Goal: Task Accomplishment & Management: Complete application form

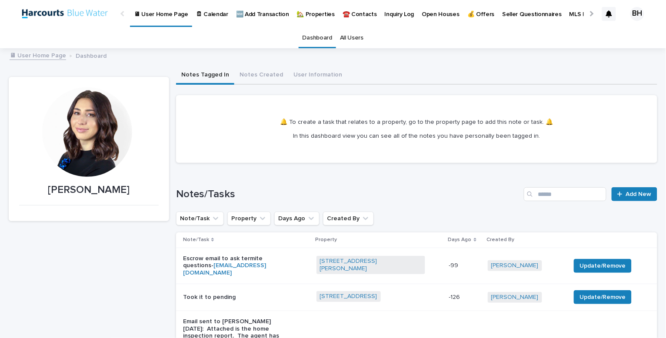
click at [311, 13] on p "🏡 Properties" at bounding box center [316, 9] width 38 height 18
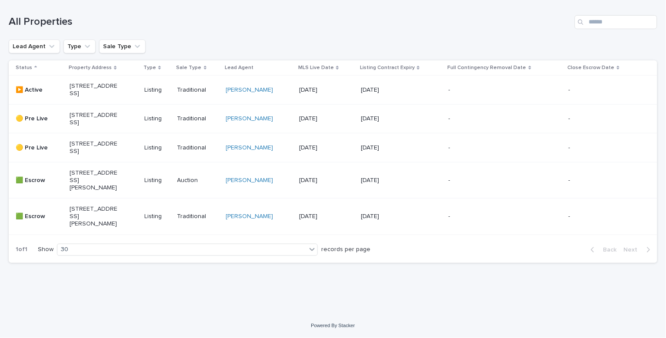
scroll to position [140, 0]
click at [112, 83] on p "[STREET_ADDRESS]" at bounding box center [94, 90] width 48 height 15
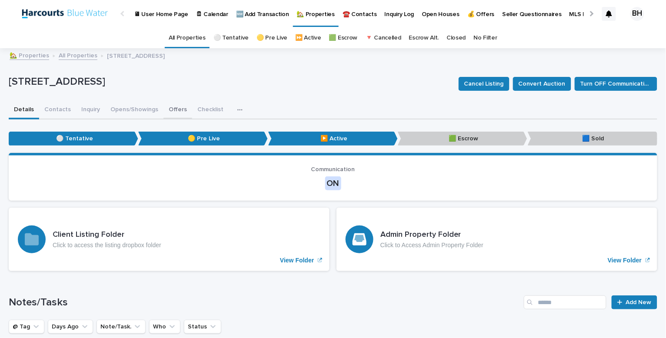
click at [172, 104] on button "Offers" at bounding box center [178, 110] width 29 height 18
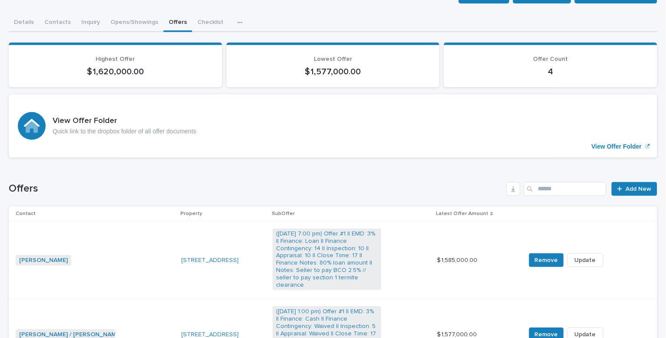
scroll to position [129, 0]
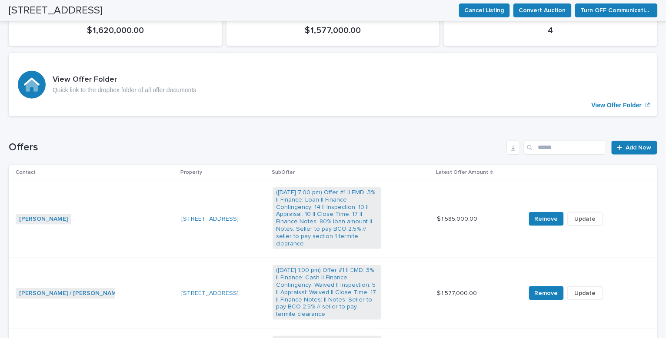
click at [634, 138] on div "Loading... Saving… Offers Add New Contact Property SubOffer Latest Offer Amount…" at bounding box center [333, 318] width 649 height 389
click at [635, 147] on span "Add New" at bounding box center [639, 148] width 26 height 12
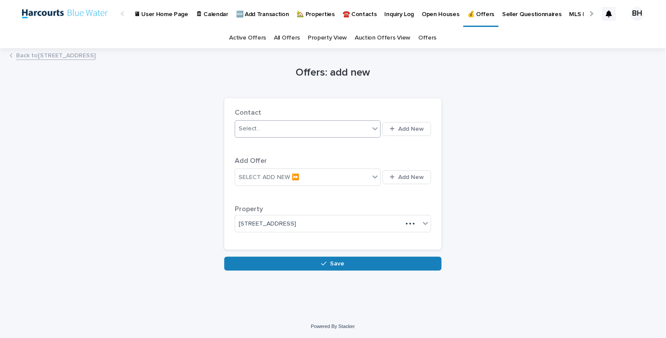
click at [299, 129] on div "Select..." at bounding box center [302, 129] width 134 height 14
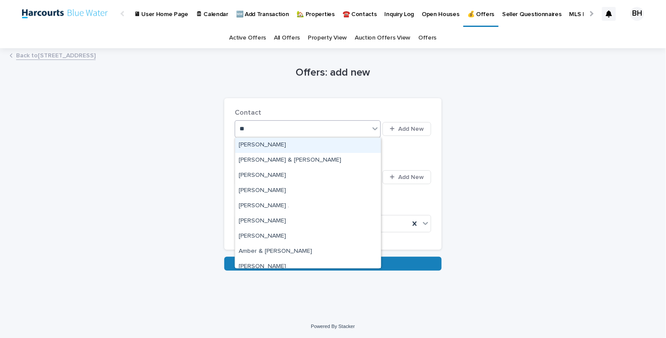
type input "***"
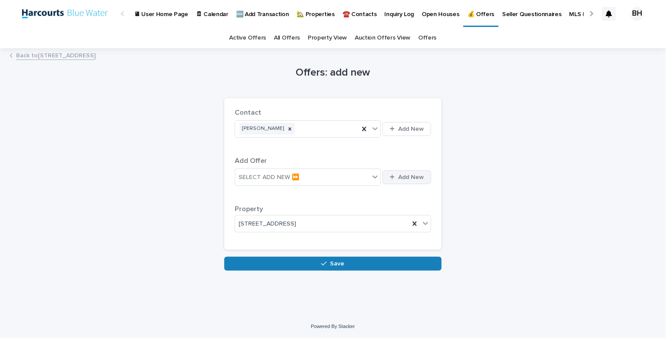
click at [398, 175] on div "button" at bounding box center [394, 177] width 8 height 6
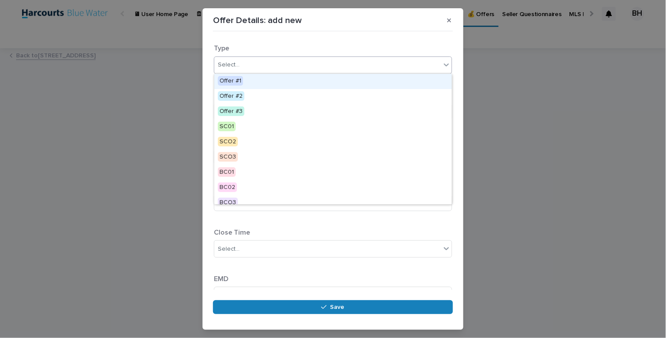
click at [361, 60] on div "Select..." at bounding box center [327, 65] width 227 height 14
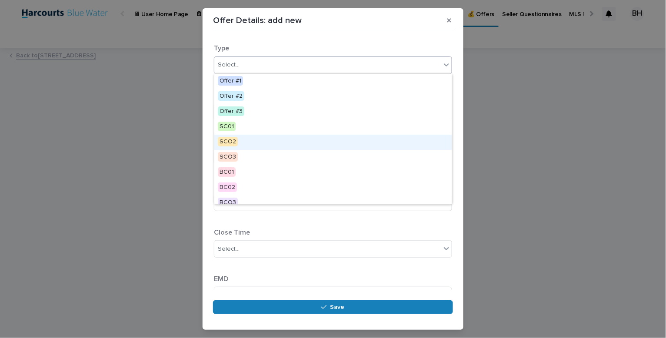
scroll to position [7, 0]
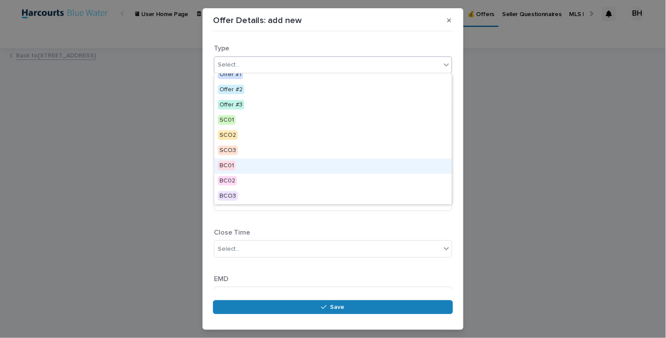
click at [344, 167] on div "BC01" at bounding box center [332, 166] width 237 height 15
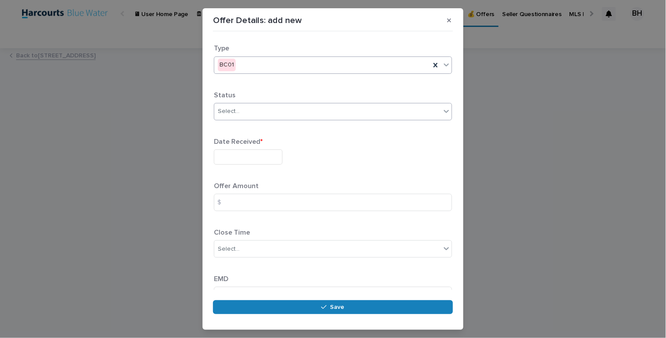
click at [266, 112] on div "Select..." at bounding box center [327, 111] width 227 height 14
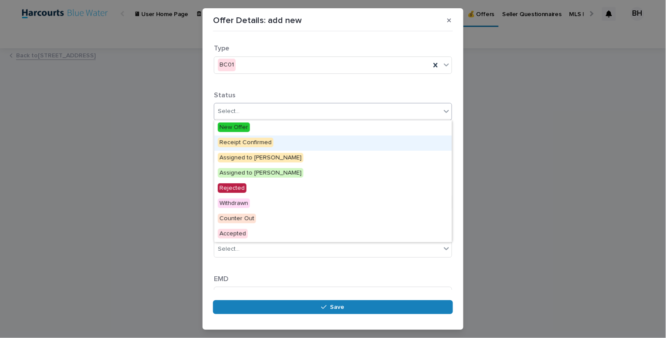
click at [267, 141] on span "Receipt Confirmed" at bounding box center [246, 143] width 56 height 10
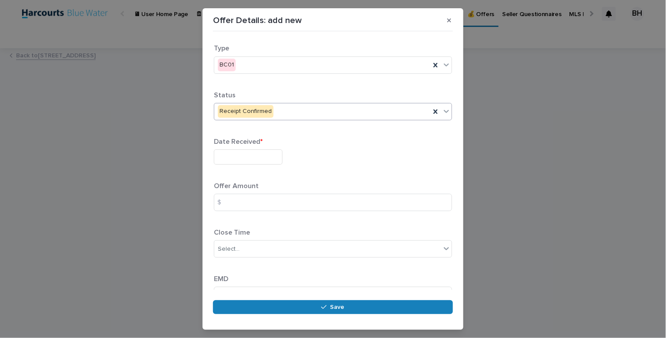
click at [252, 155] on input "text" at bounding box center [248, 157] width 69 height 15
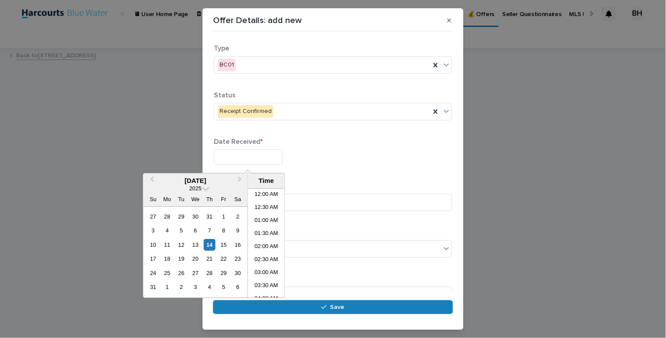
scroll to position [291, 0]
click at [196, 244] on div "13" at bounding box center [196, 245] width 12 height 12
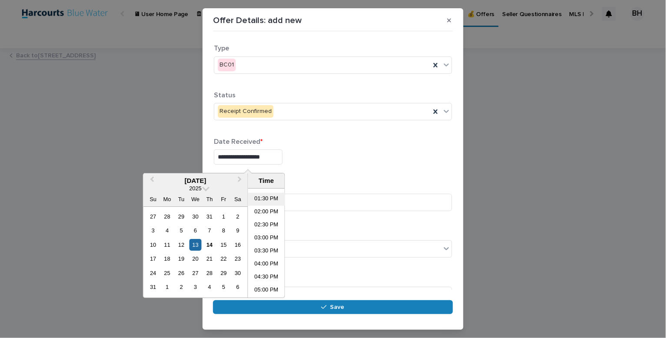
scroll to position [362, 0]
click at [270, 262] on li "04:30 PM" at bounding box center [266, 263] width 37 height 13
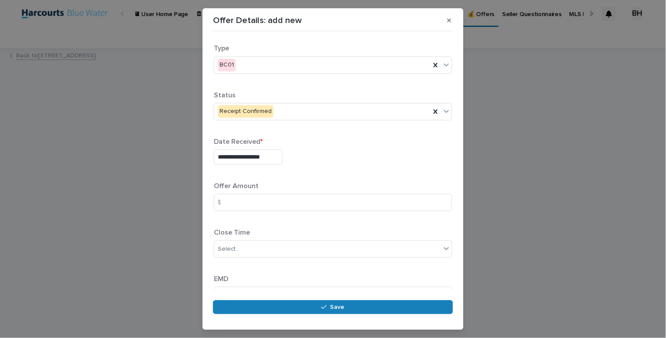
type input "**********"
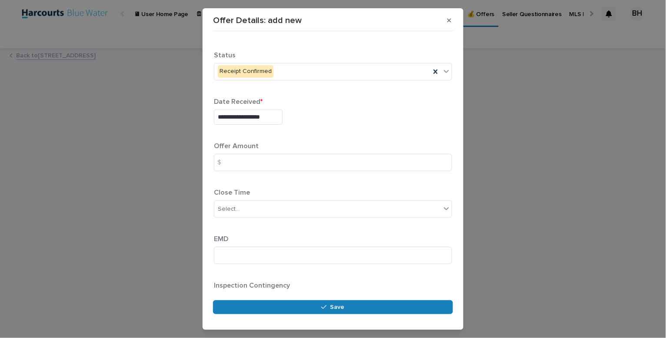
scroll to position [45, 0]
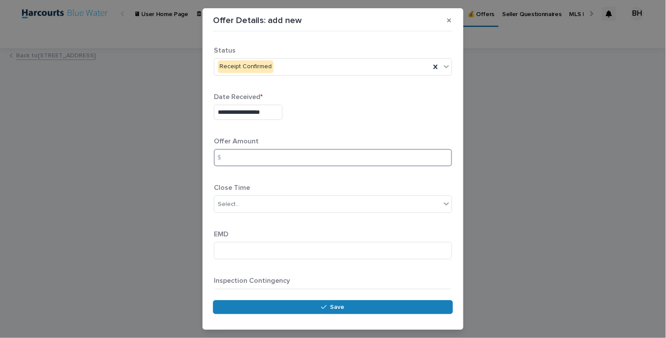
click at [326, 166] on input at bounding box center [333, 157] width 238 height 17
type input "*******"
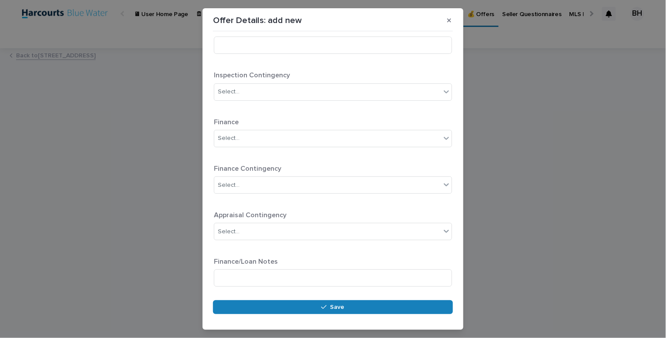
scroll to position [250, 0]
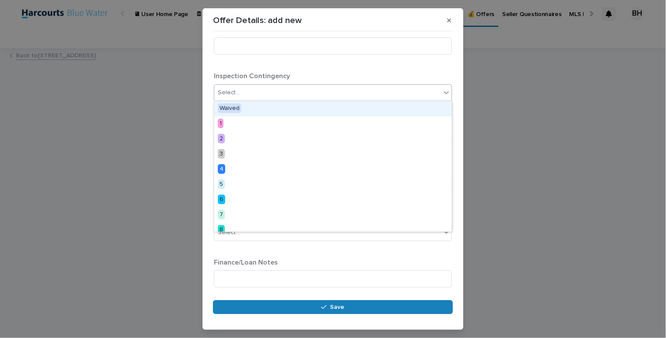
click at [310, 87] on div "Select..." at bounding box center [327, 93] width 227 height 14
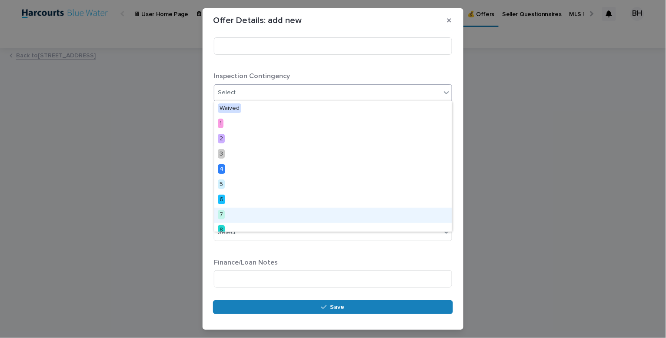
click at [284, 217] on div "7" at bounding box center [332, 215] width 237 height 15
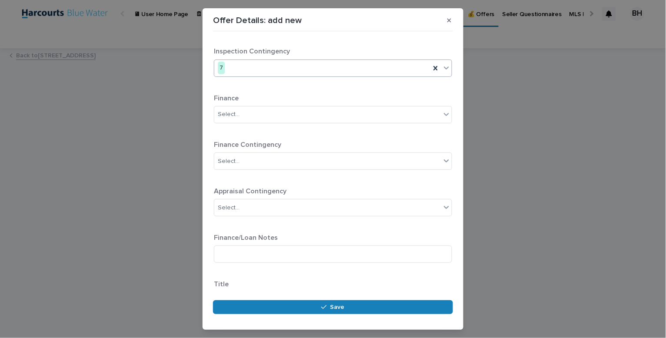
scroll to position [275, 0]
click at [266, 206] on div "Select..." at bounding box center [327, 207] width 227 height 14
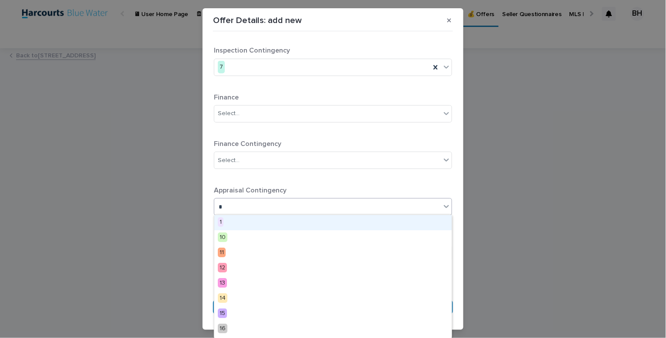
type input "**"
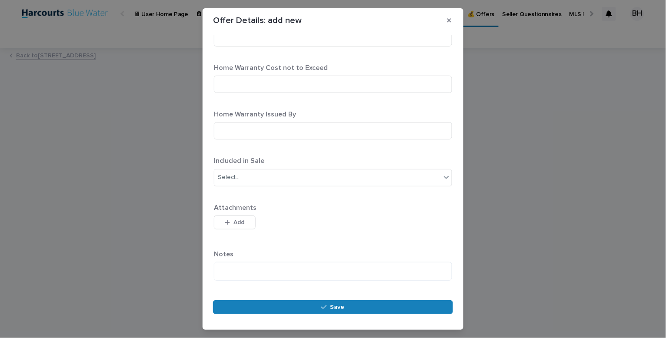
scroll to position [786, 0]
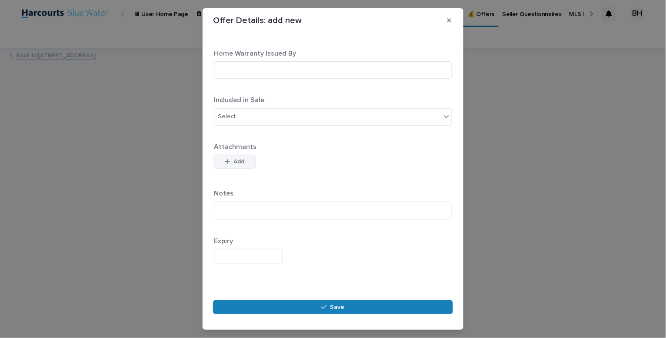
click at [244, 162] on span "Add" at bounding box center [239, 162] width 11 height 12
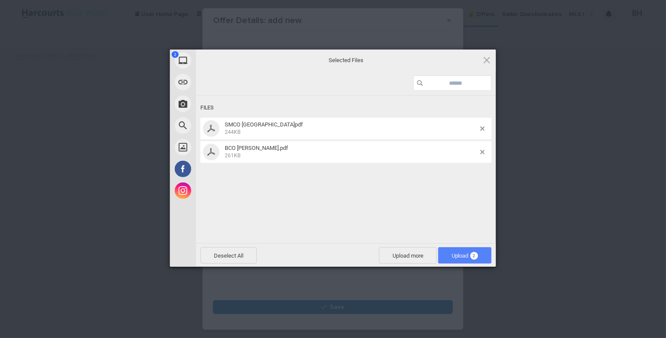
click at [468, 256] on span "Upload 2" at bounding box center [465, 256] width 27 height 7
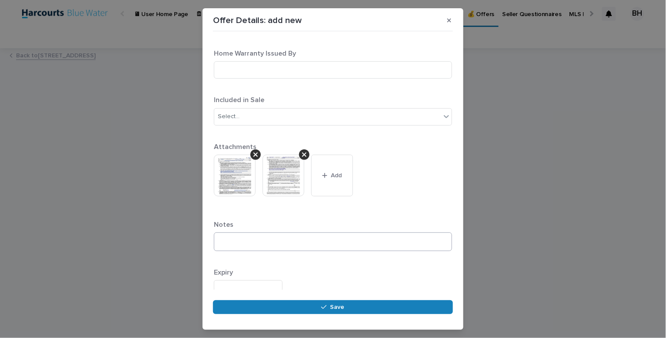
scroll to position [818, 0]
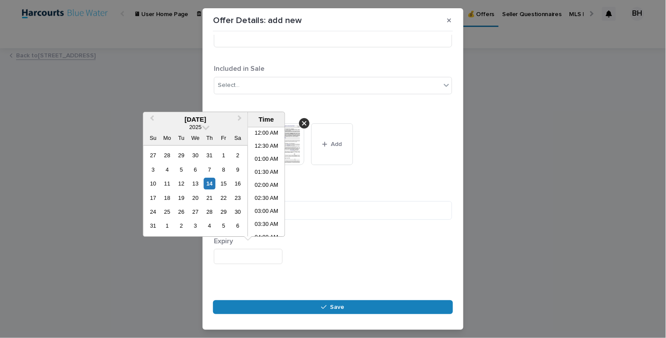
click at [255, 250] on input "text" at bounding box center [248, 256] width 69 height 15
click at [211, 184] on div "14" at bounding box center [210, 184] width 12 height 12
click at [267, 215] on li "05:00 PM" at bounding box center [266, 214] width 37 height 13
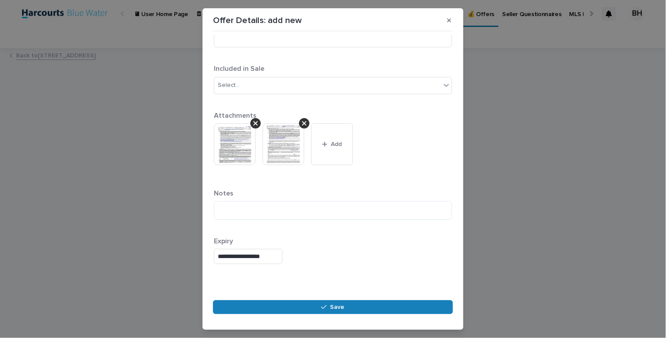
type input "**********"
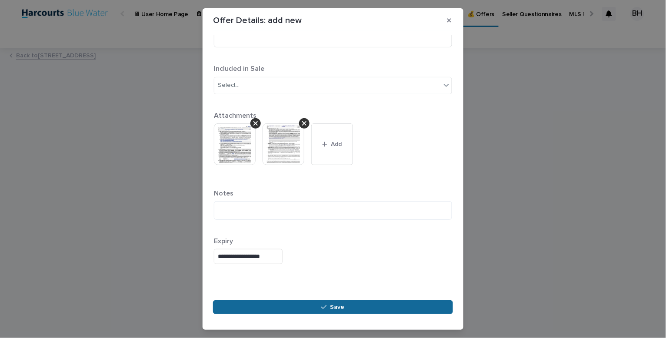
click at [323, 305] on icon "button" at bounding box center [323, 307] width 5 height 6
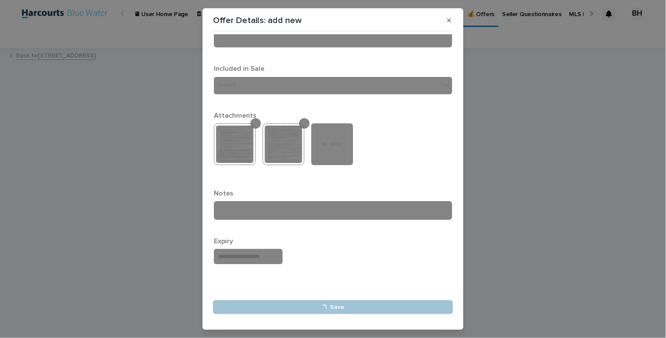
type input "**********"
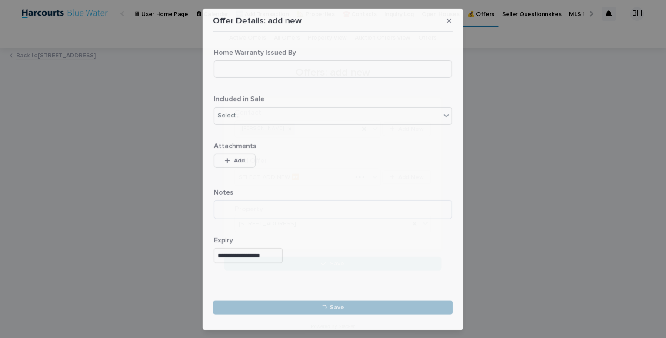
scroll to position [0, 0]
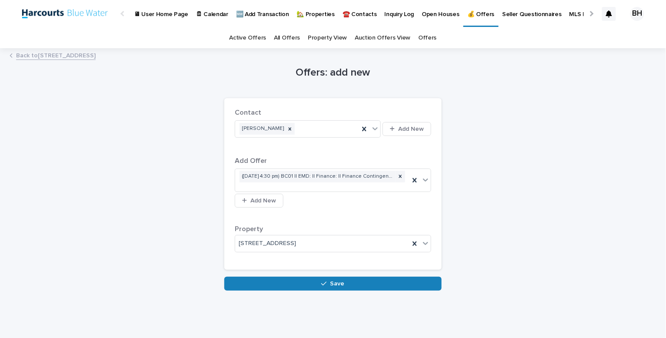
click at [336, 291] on div "Loading... Saving… Loading... Saving… Offers: add new Loading... Saving… Loadin…" at bounding box center [333, 181] width 658 height 264
click at [336, 283] on span "Save" at bounding box center [338, 284] width 14 height 12
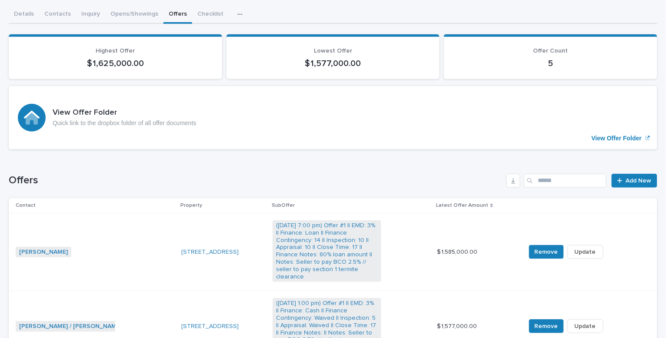
scroll to position [98, 0]
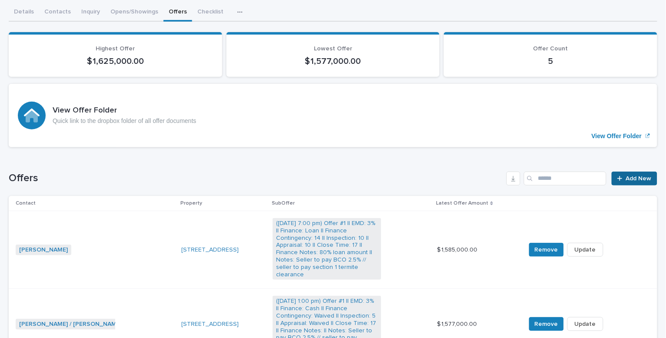
click at [628, 179] on span "Add New" at bounding box center [639, 179] width 26 height 12
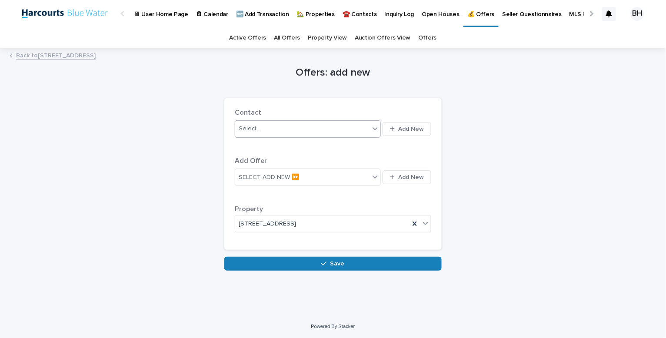
click at [331, 134] on div "Select..." at bounding box center [302, 129] width 134 height 14
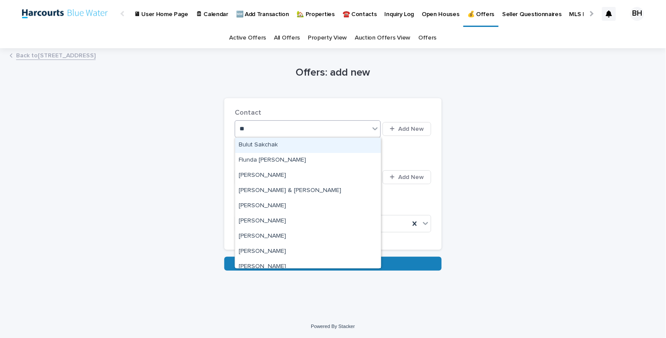
type input "***"
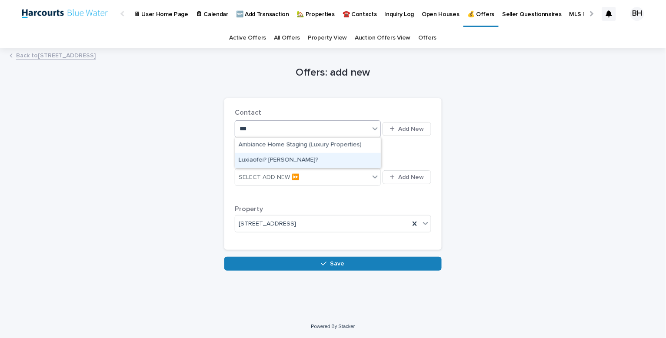
click at [304, 161] on div "Luxiaofei? [PERSON_NAME]?" at bounding box center [308, 160] width 146 height 15
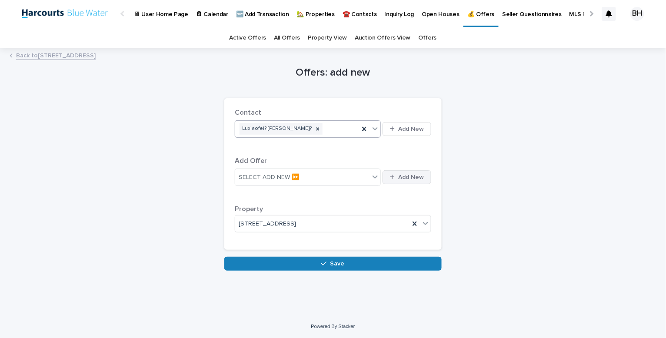
click at [393, 182] on button "Add New" at bounding box center [407, 177] width 49 height 14
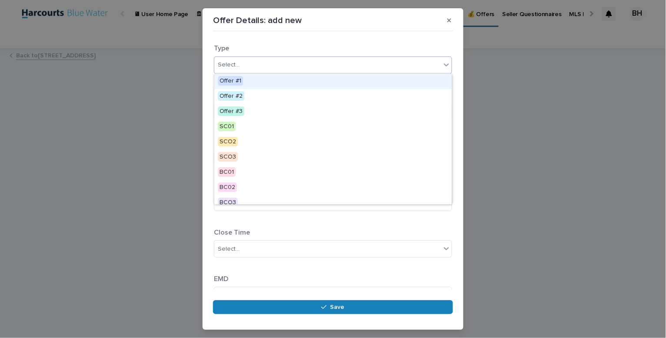
click at [292, 72] on div "Select..." at bounding box center [327, 65] width 227 height 14
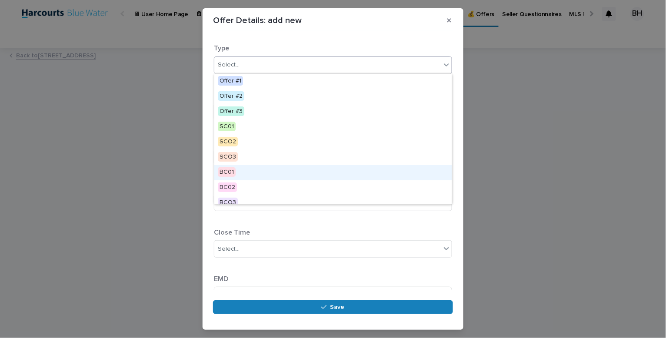
click at [277, 173] on div "BC01" at bounding box center [332, 172] width 237 height 15
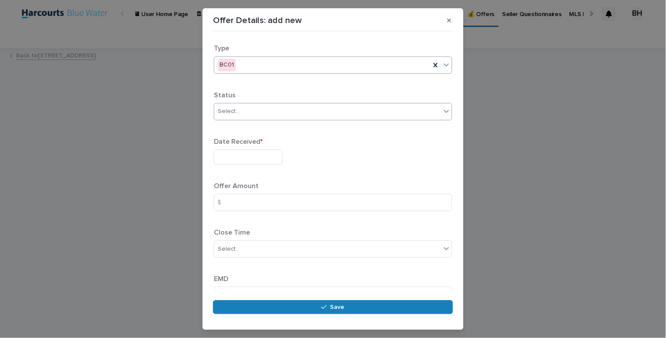
click at [246, 107] on div "Select..." at bounding box center [327, 111] width 227 height 14
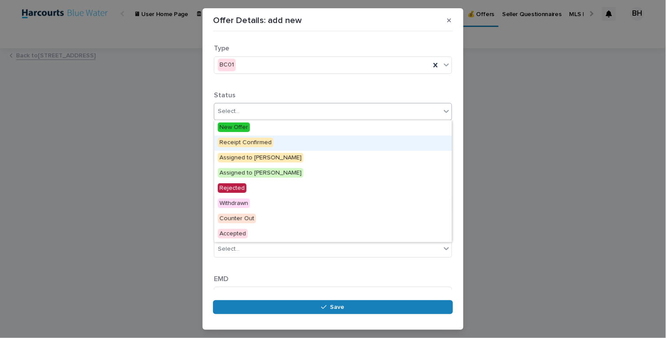
click at [246, 142] on span "Receipt Confirmed" at bounding box center [246, 143] width 56 height 10
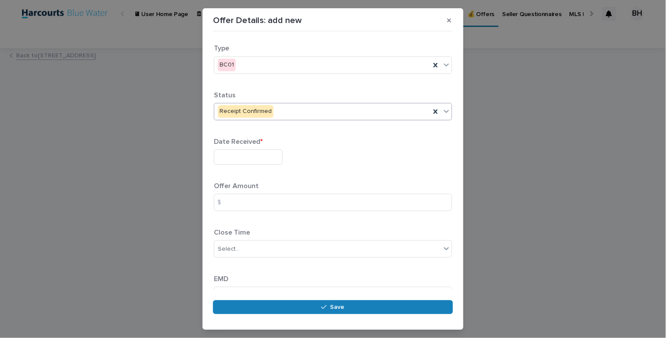
click at [242, 156] on input "text" at bounding box center [248, 157] width 69 height 15
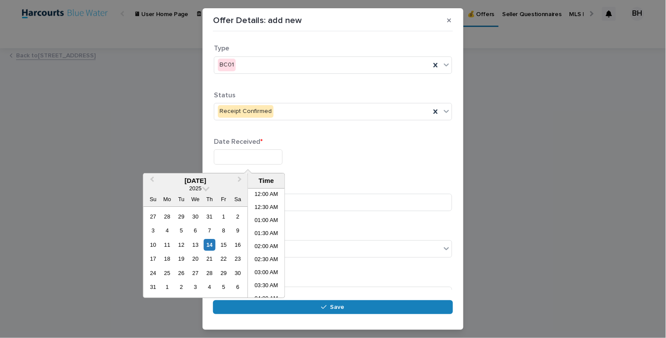
scroll to position [291, 0]
click at [212, 245] on div "14" at bounding box center [210, 245] width 12 height 12
click at [263, 265] on li "10:00 PM" at bounding box center [266, 266] width 37 height 13
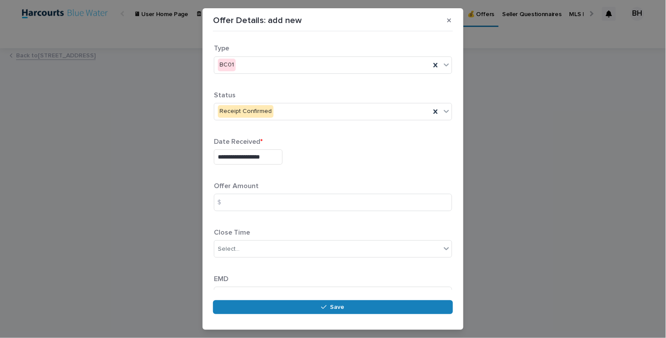
type input "**********"
click at [257, 197] on input at bounding box center [333, 202] width 238 height 17
type input "*******"
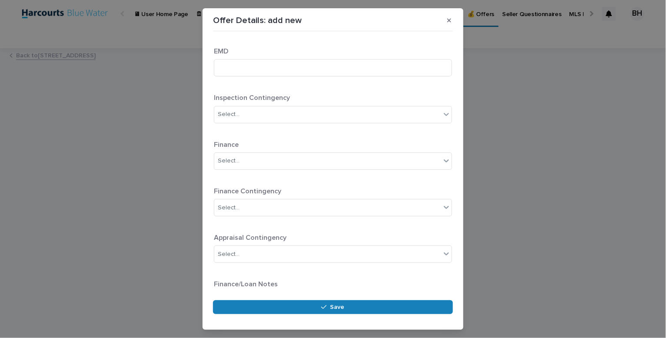
scroll to position [231, 0]
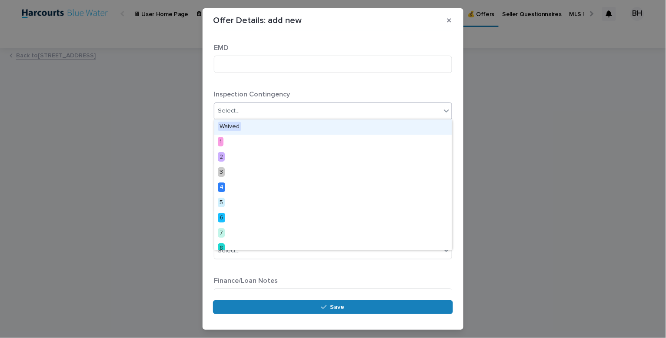
click at [280, 109] on div "Select..." at bounding box center [327, 111] width 227 height 14
type input "**"
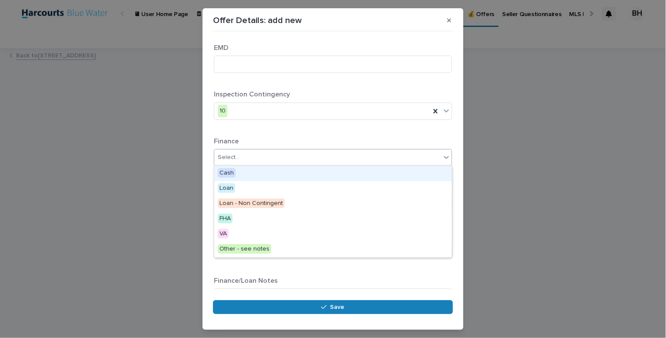
click at [265, 154] on div "Select..." at bounding box center [327, 157] width 227 height 14
click at [280, 130] on div "**********" at bounding box center [333, 319] width 238 height 1013
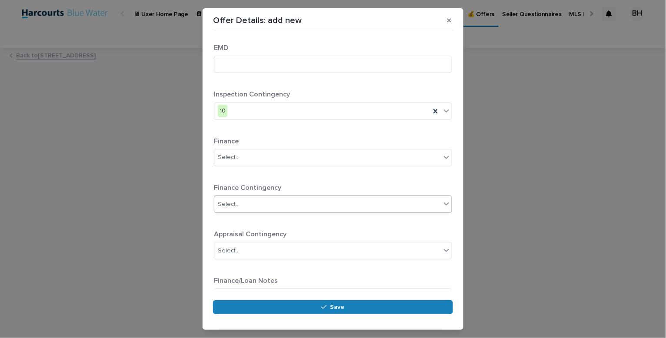
click at [256, 206] on div "Select..." at bounding box center [327, 204] width 227 height 14
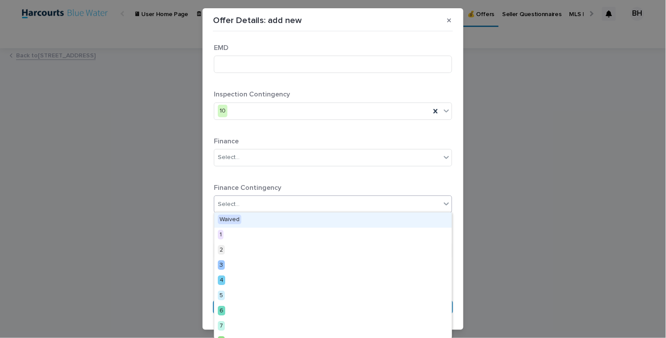
click at [256, 206] on div "Select..." at bounding box center [327, 204] width 227 height 14
type input "**"
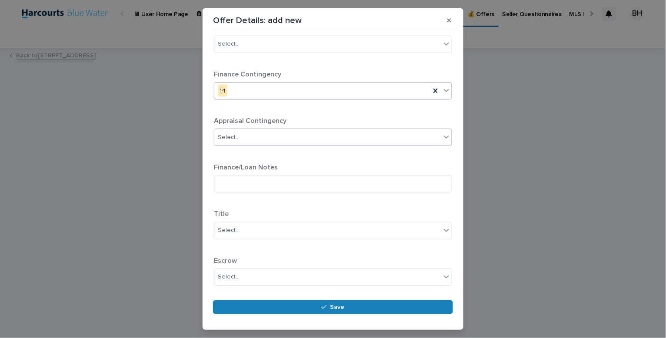
scroll to position [351, 0]
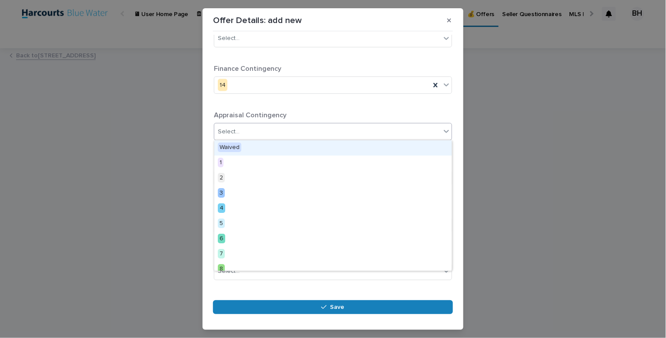
click at [242, 133] on div "Select..." at bounding box center [327, 132] width 227 height 14
type input "**"
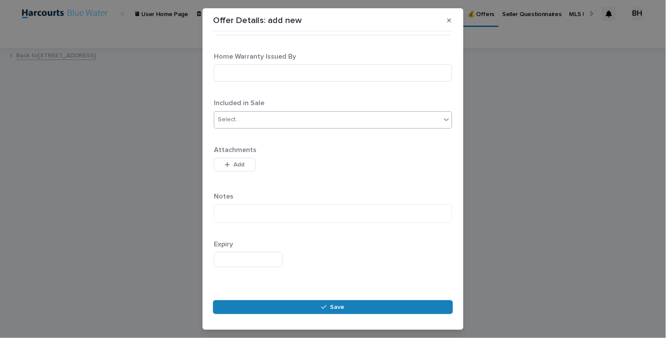
scroll to position [786, 0]
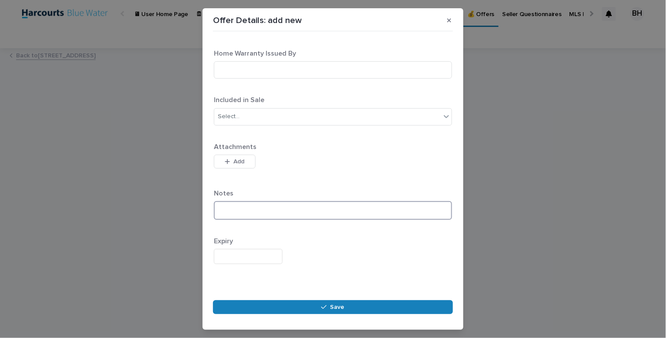
click at [264, 216] on textarea at bounding box center [333, 210] width 238 height 19
type textarea "**********"
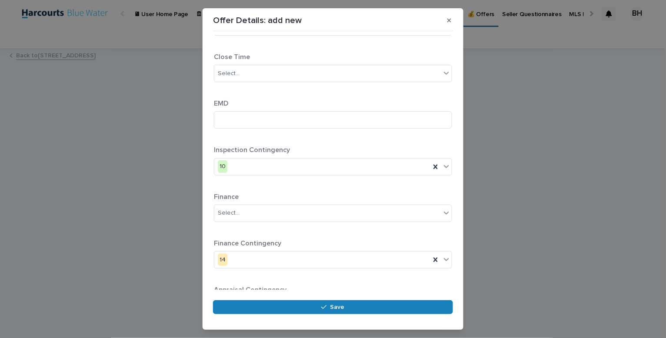
scroll to position [0, 0]
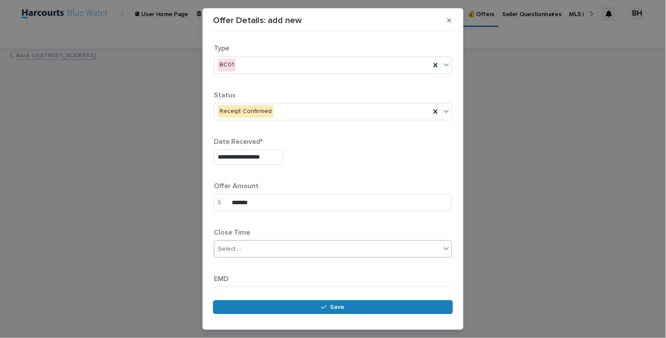
click at [256, 242] on div "Select... *" at bounding box center [327, 249] width 227 height 14
type input "**"
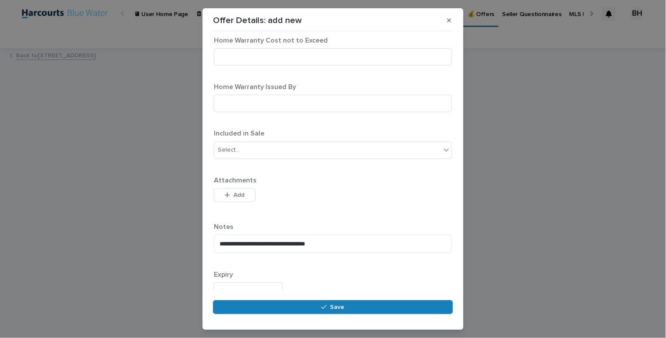
scroll to position [786, 0]
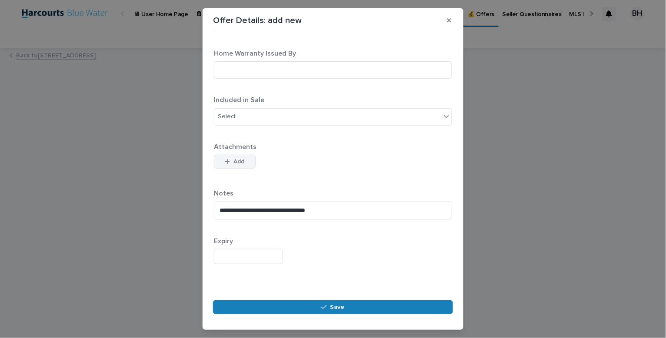
click at [239, 157] on span "Add" at bounding box center [239, 162] width 11 height 12
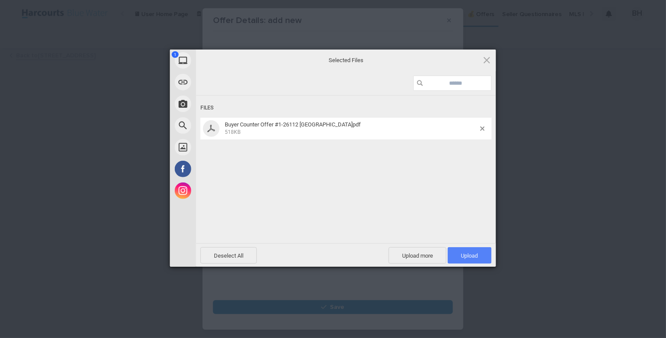
click at [468, 259] on span "Upload 1" at bounding box center [470, 255] width 44 height 17
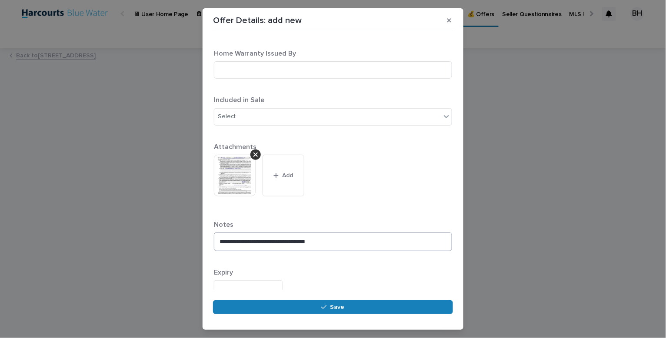
scroll to position [818, 0]
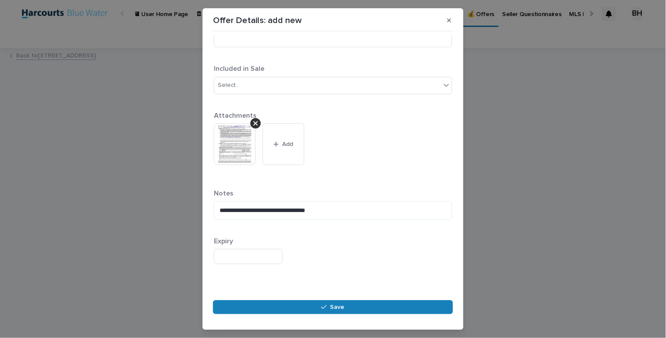
click at [245, 256] on input "text" at bounding box center [248, 256] width 69 height 15
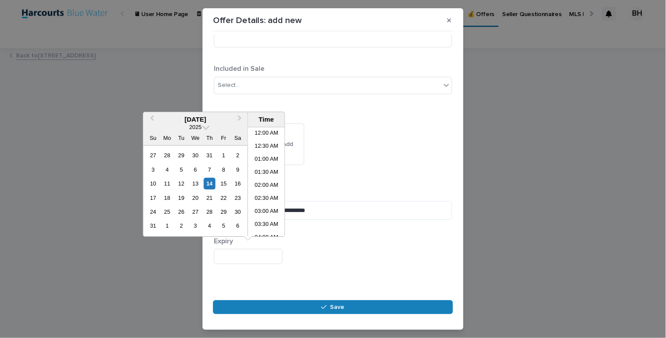
scroll to position [291, 0]
click at [241, 183] on div "16" at bounding box center [238, 184] width 12 height 12
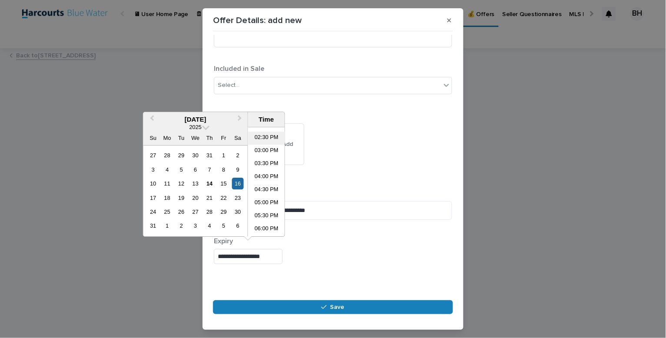
scroll to position [377, 0]
click at [271, 201] on li "05:00 PM" at bounding box center [266, 200] width 37 height 13
type input "**********"
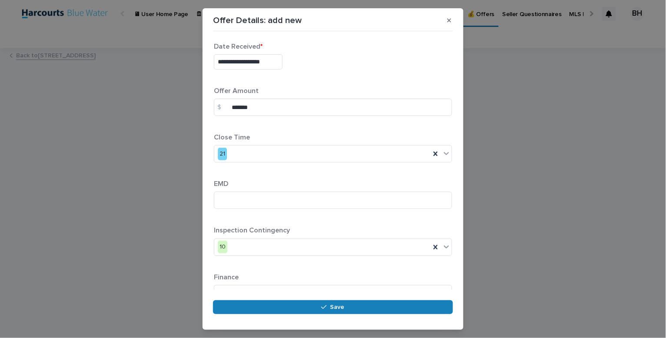
scroll to position [0, 0]
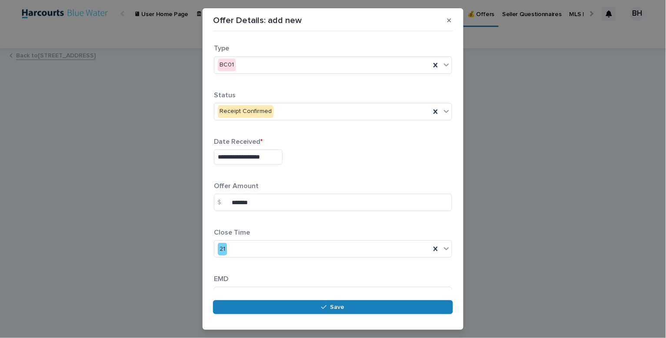
click at [230, 156] on input "**********" at bounding box center [248, 157] width 69 height 15
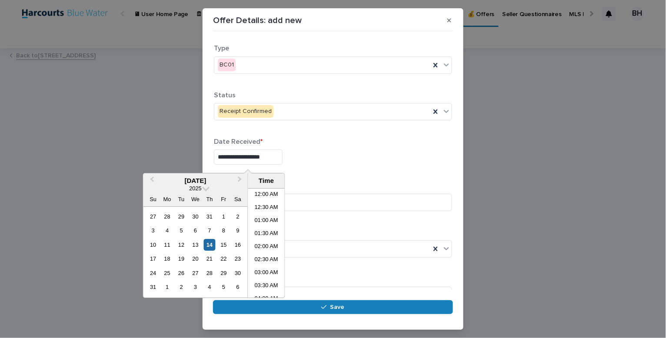
scroll to position [517, 0]
click at [195, 241] on div "13" at bounding box center [196, 245] width 12 height 12
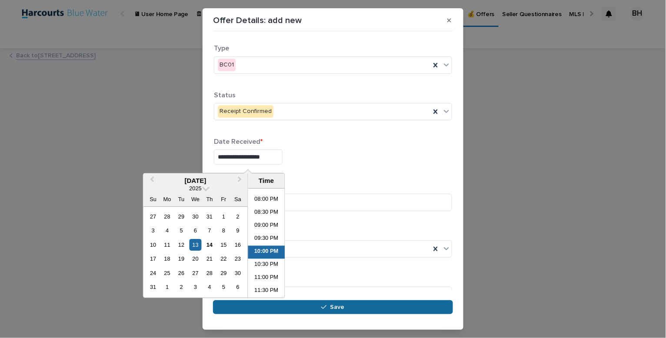
click at [325, 305] on icon "button" at bounding box center [323, 307] width 5 height 6
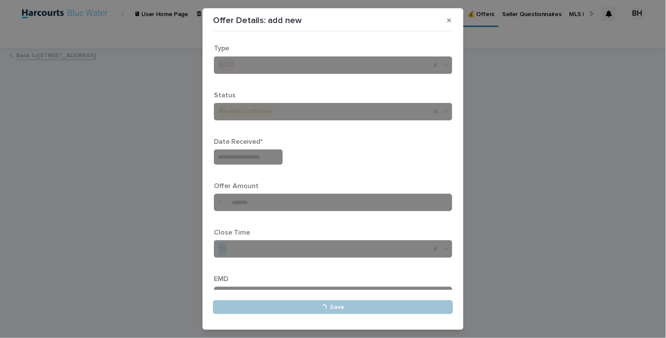
type input "**********"
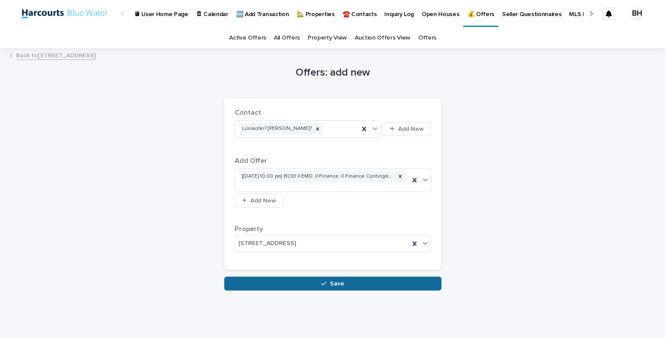
click at [357, 290] on button "Save" at bounding box center [332, 284] width 217 height 14
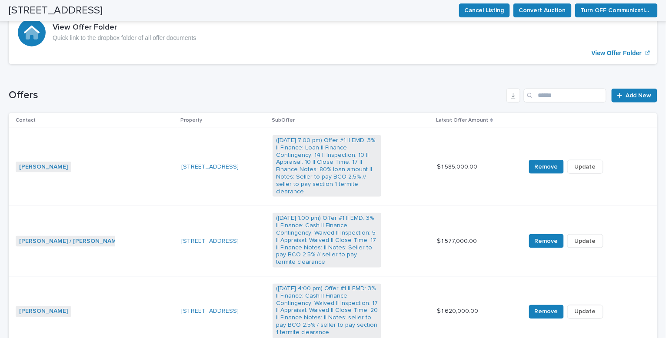
scroll to position [148, 0]
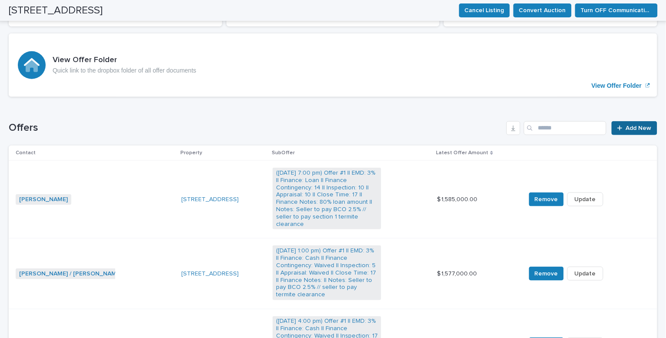
click at [634, 132] on span "Add New" at bounding box center [639, 128] width 26 height 12
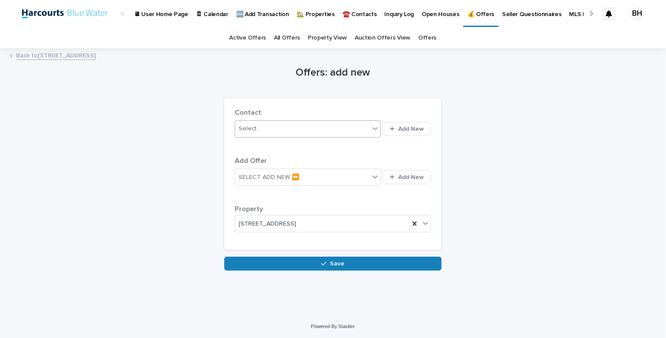
click at [308, 126] on div "Select..." at bounding box center [302, 129] width 134 height 14
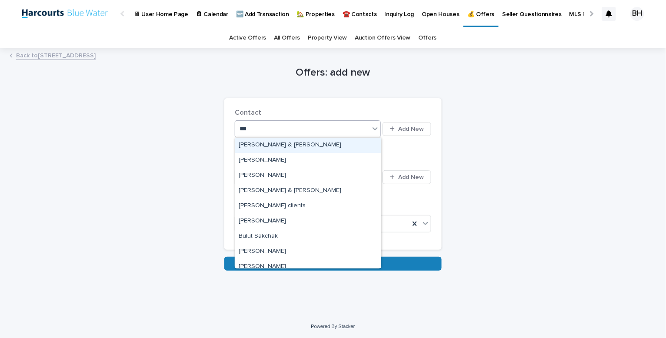
type input "****"
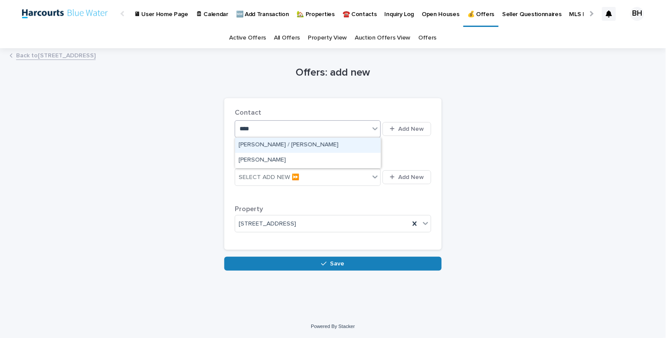
click at [294, 147] on div "[PERSON_NAME] / [PERSON_NAME]" at bounding box center [308, 145] width 146 height 15
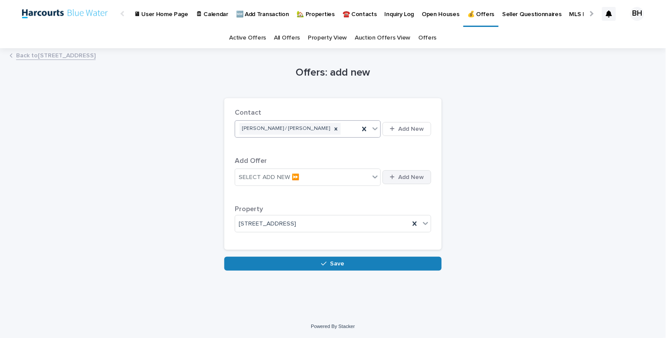
click at [421, 174] on span "Add New" at bounding box center [411, 177] width 26 height 12
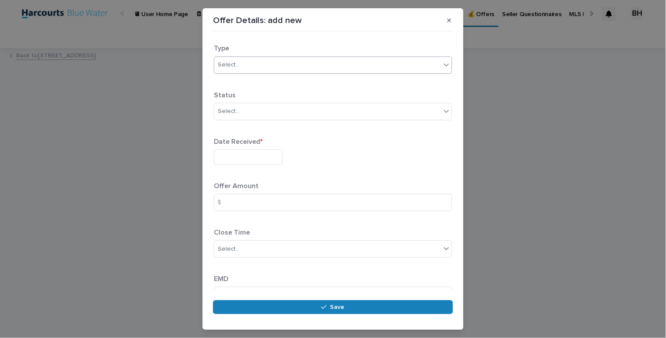
click at [300, 65] on div "Select..." at bounding box center [327, 65] width 227 height 14
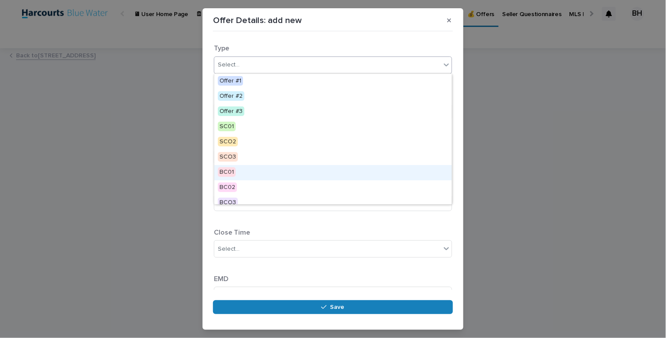
click at [259, 174] on div "BC01" at bounding box center [332, 172] width 237 height 15
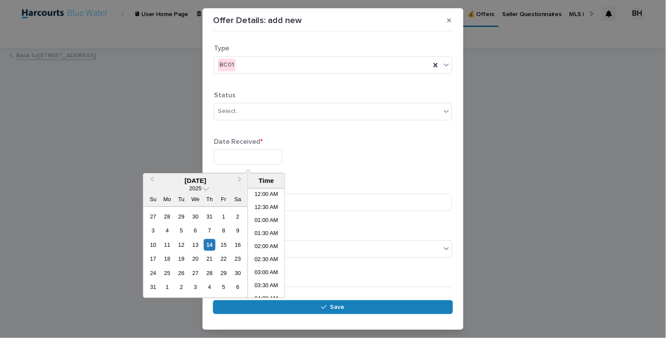
click at [242, 152] on input "text" at bounding box center [248, 157] width 69 height 15
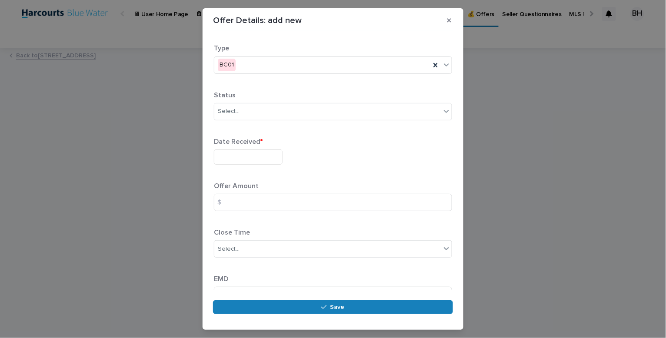
click at [161, 155] on div "Offer Details: add new Loading... Saving… Loading... Saving… Loading... Saving……" at bounding box center [333, 169] width 666 height 338
click at [257, 200] on input at bounding box center [333, 202] width 238 height 17
type input "*******"
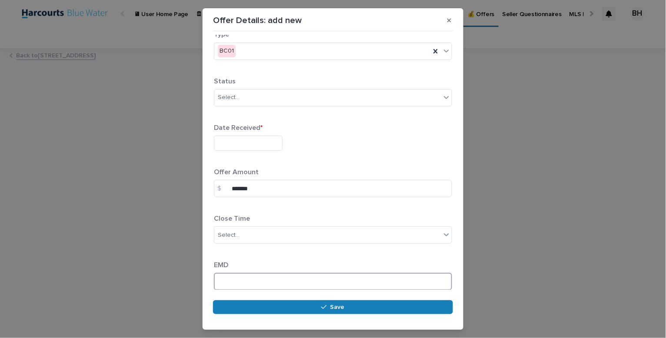
click at [234, 277] on input at bounding box center [333, 281] width 238 height 17
click at [244, 153] on div "Date Received *" at bounding box center [333, 141] width 238 height 34
click at [244, 139] on input "text" at bounding box center [248, 143] width 69 height 15
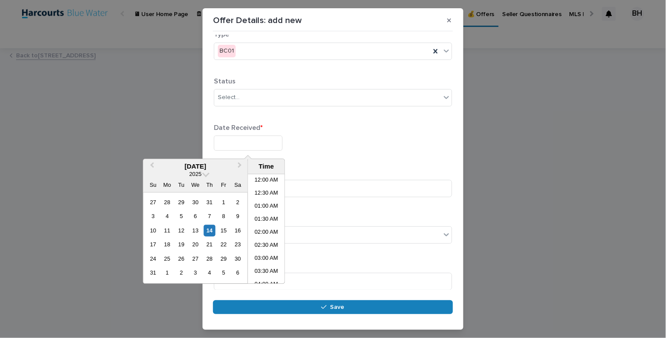
scroll to position [291, 0]
click at [209, 233] on div "14" at bounding box center [210, 231] width 12 height 12
click at [268, 200] on li "12:00 PM" at bounding box center [266, 203] width 37 height 13
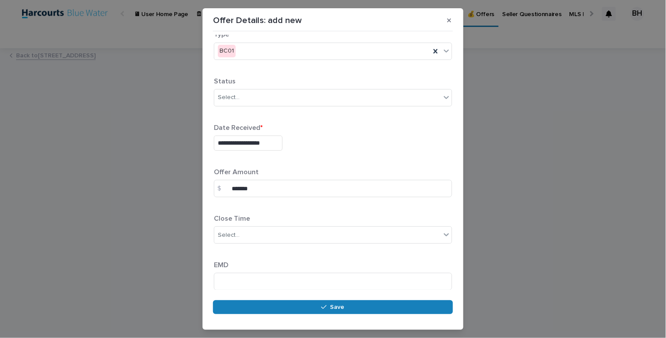
type input "**********"
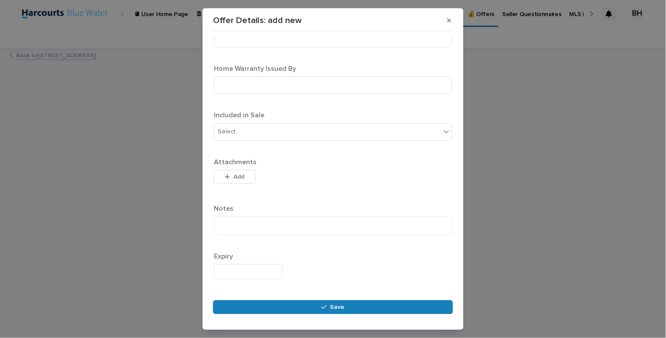
scroll to position [786, 0]
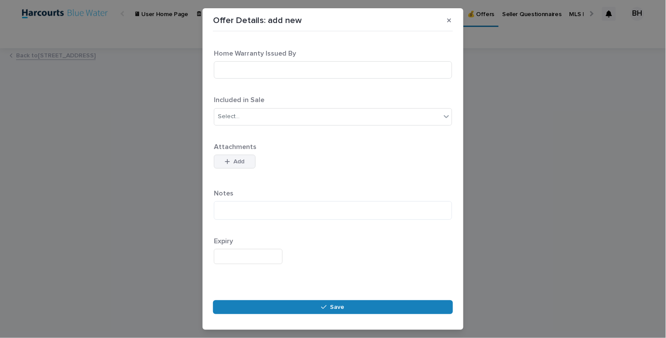
click at [252, 160] on button "Add" at bounding box center [235, 162] width 42 height 14
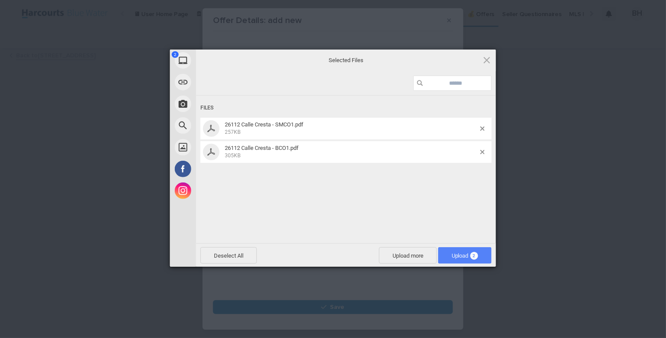
click at [461, 257] on span "Upload 2" at bounding box center [465, 256] width 27 height 7
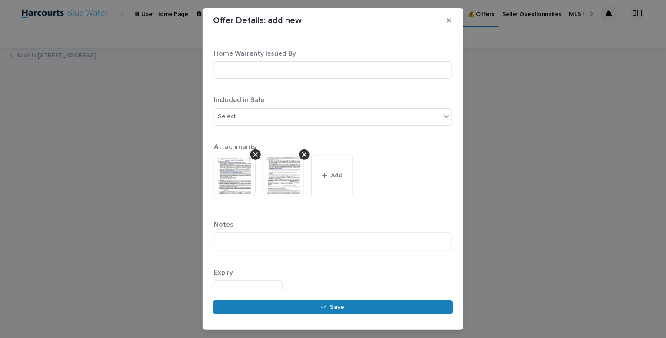
scroll to position [818, 0]
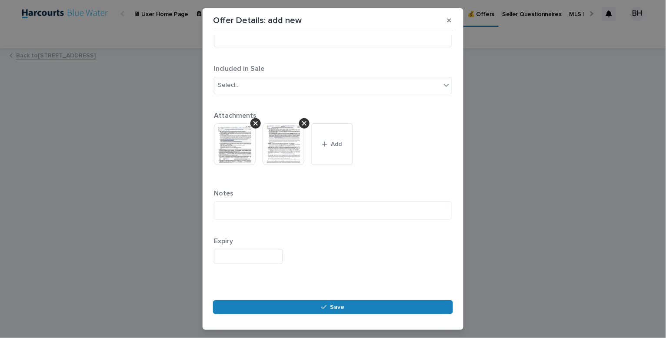
click at [244, 253] on input "text" at bounding box center [248, 256] width 69 height 15
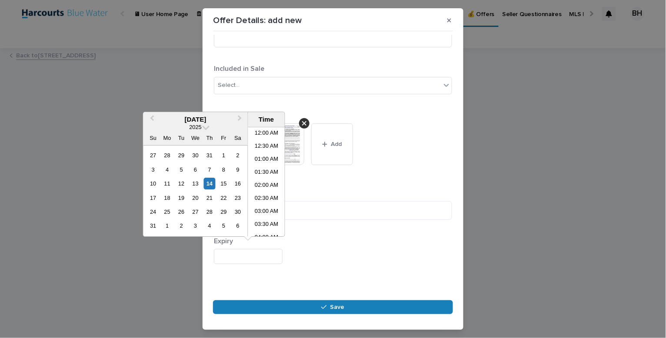
scroll to position [291, 0]
click at [150, 200] on div "17" at bounding box center [153, 198] width 12 height 12
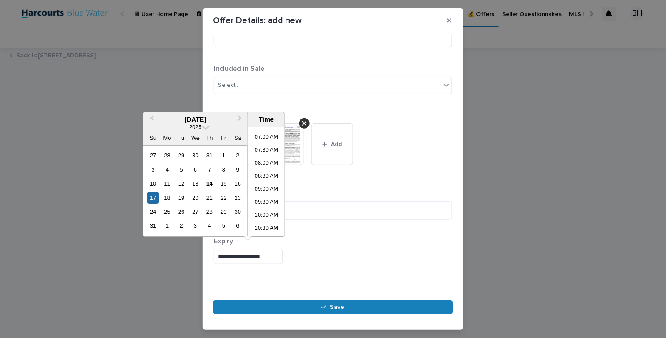
scroll to position [178, 0]
click at [339, 170] on div "Add" at bounding box center [332, 148] width 42 height 49
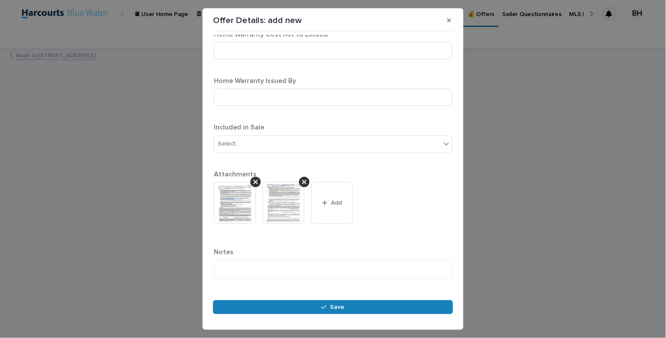
scroll to position [818, 0]
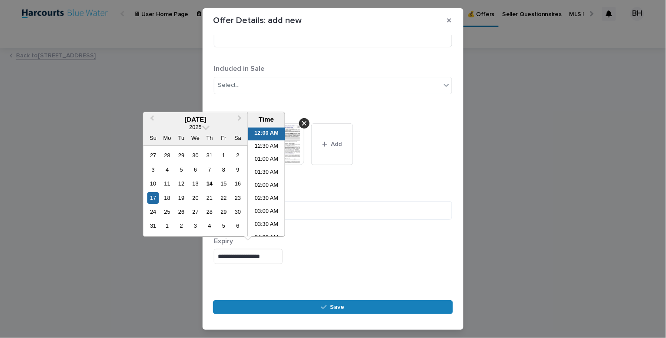
click at [260, 256] on input "**********" at bounding box center [248, 256] width 69 height 15
click at [265, 159] on li "12:00 PM" at bounding box center [266, 165] width 37 height 13
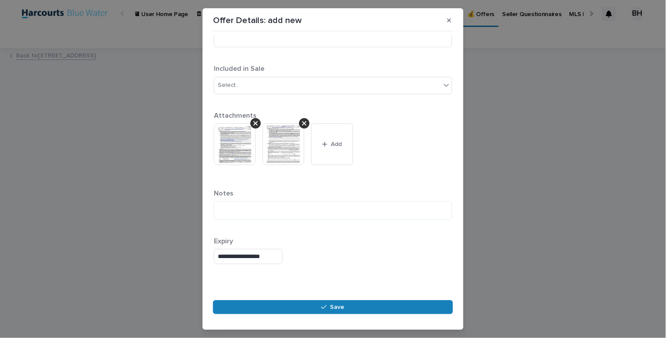
type input "**********"
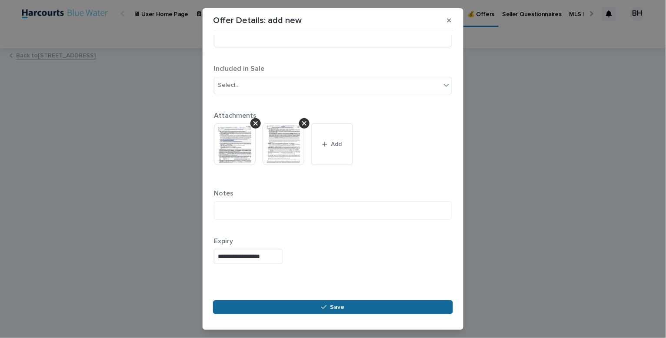
click at [335, 302] on span "Save" at bounding box center [338, 307] width 14 height 12
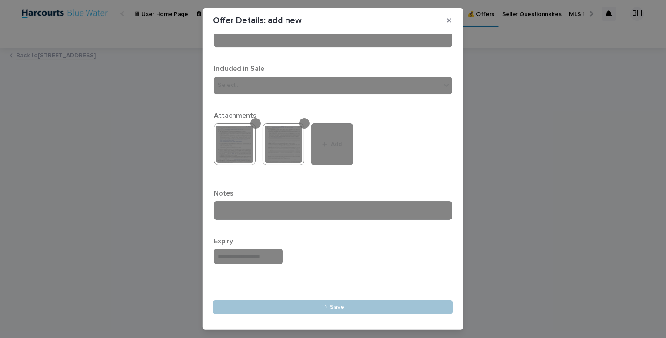
type input "**********"
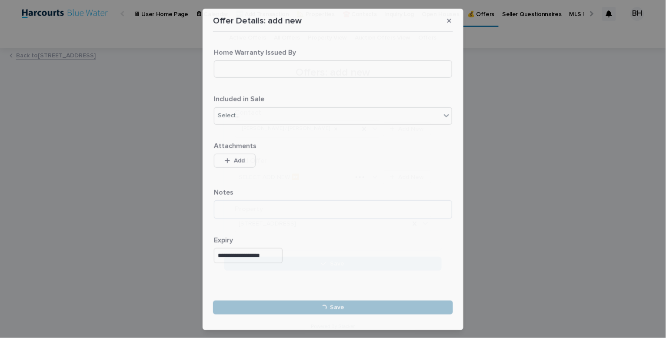
scroll to position [0, 0]
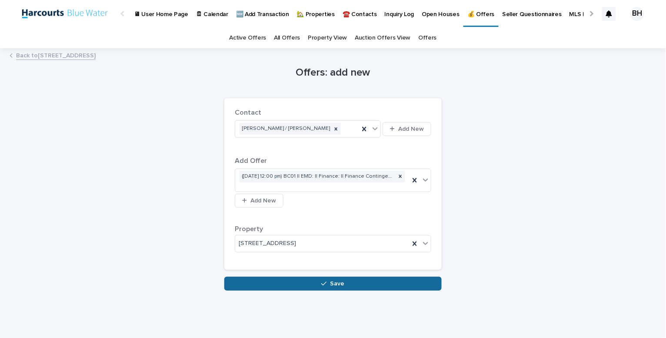
click at [323, 284] on icon "button" at bounding box center [323, 284] width 5 height 6
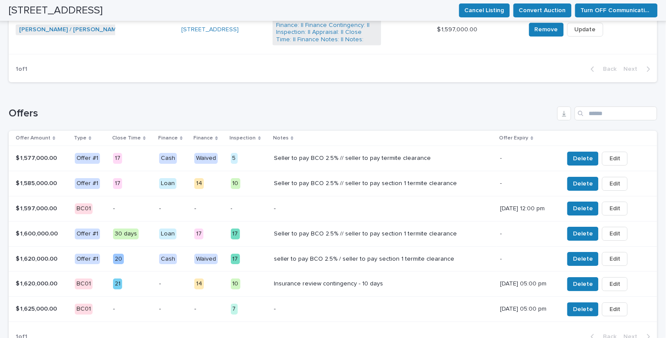
scroll to position [731, 0]
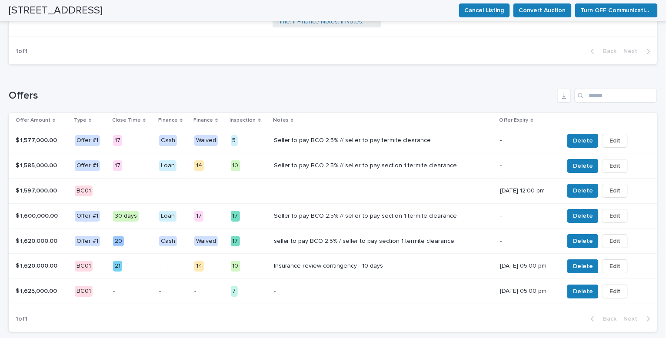
click at [250, 193] on p "-" at bounding box center [249, 190] width 36 height 7
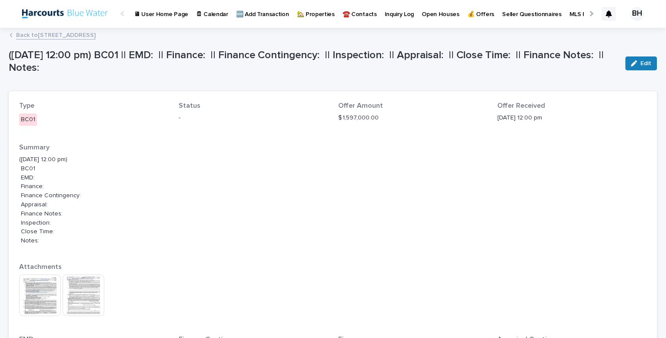
click at [88, 35] on link "Back to [STREET_ADDRESS]" at bounding box center [56, 35] width 80 height 10
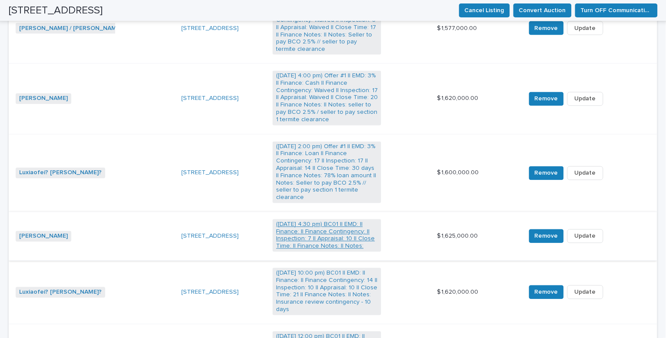
scroll to position [504, 0]
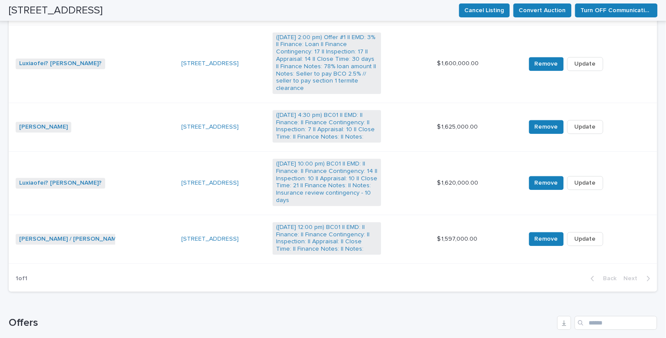
click at [88, 130] on div "[PERSON_NAME] + 0" at bounding box center [70, 127] width 109 height 11
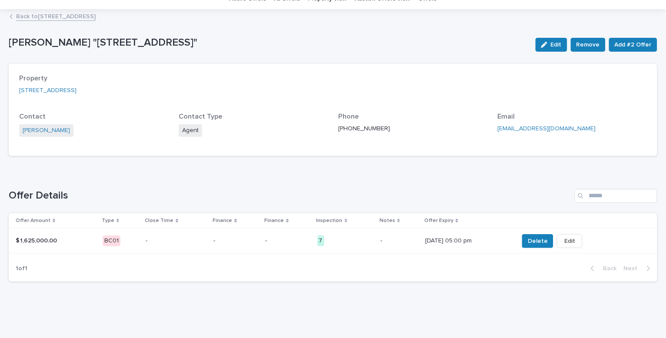
click at [215, 242] on p "-" at bounding box center [236, 240] width 45 height 7
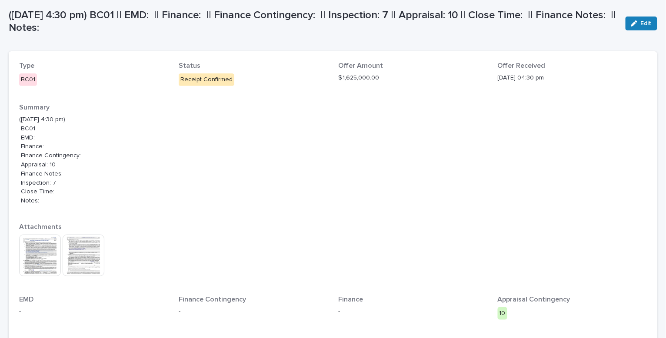
scroll to position [48, 0]
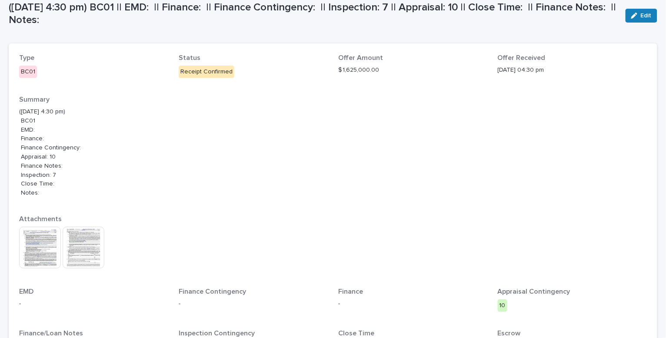
click at [43, 254] on img at bounding box center [40, 248] width 42 height 42
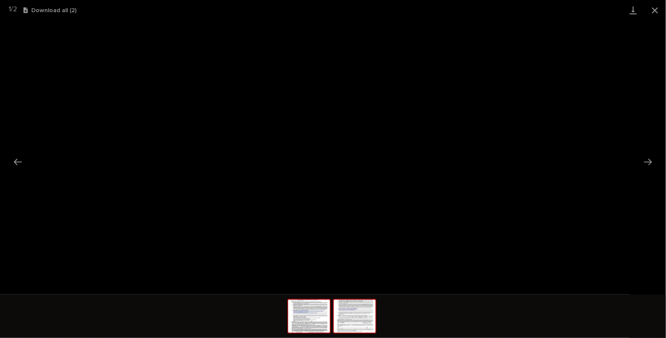
click at [354, 305] on img at bounding box center [355, 316] width 42 height 33
